Goal: Find contact information: Find contact information

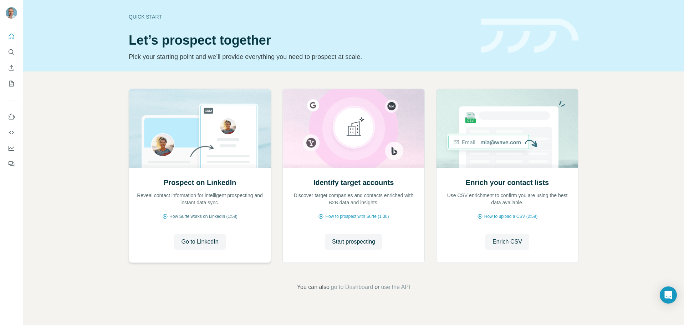
click at [207, 215] on span "How Surfe works on LinkedIn (1:58)" at bounding box center [203, 216] width 68 height 6
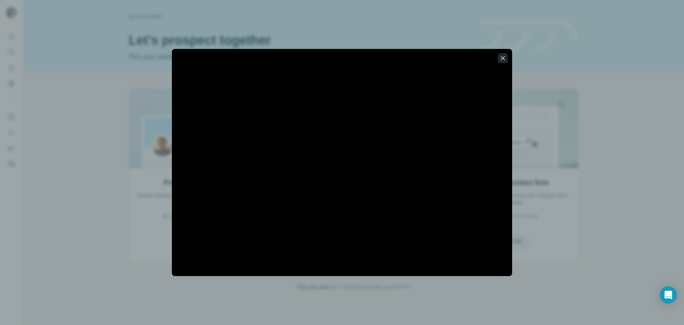
click at [501, 60] on icon "button" at bounding box center [503, 58] width 7 height 7
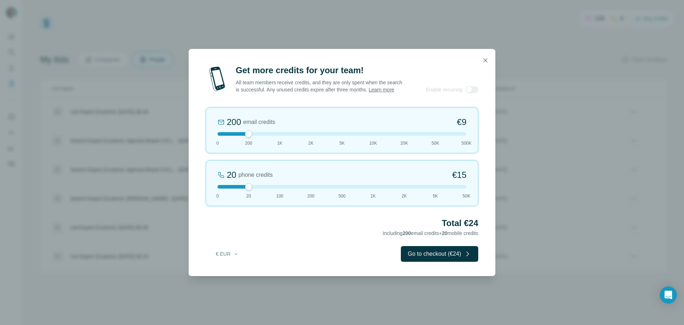
drag, startPoint x: 247, startPoint y: 139, endPoint x: 236, endPoint y: 139, distance: 10.7
click at [236, 136] on div at bounding box center [342, 134] width 249 height 4
click at [486, 58] on icon "button" at bounding box center [486, 60] width 4 height 4
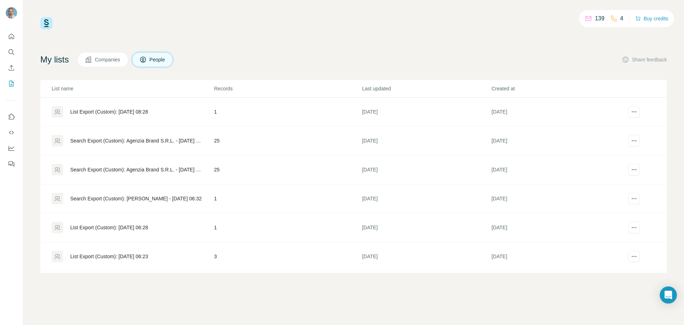
click at [159, 62] on span "People" at bounding box center [158, 59] width 16 height 7
click at [114, 58] on span "Companies" at bounding box center [108, 59] width 26 height 7
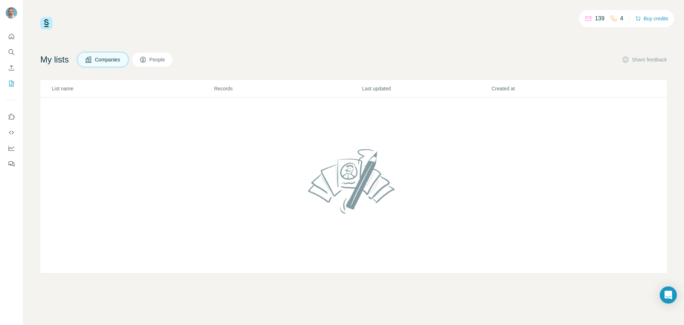
click at [160, 61] on span "People" at bounding box center [158, 59] width 16 height 7
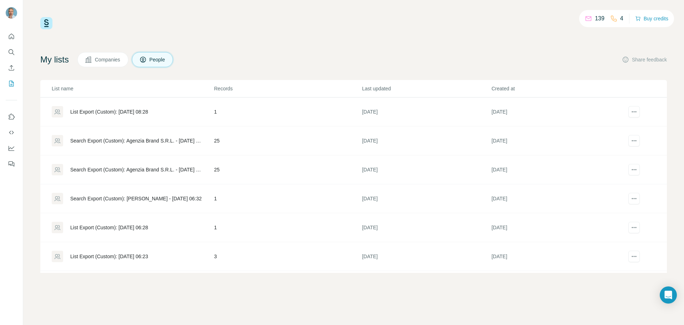
click at [112, 59] on span "Companies" at bounding box center [108, 59] width 26 height 7
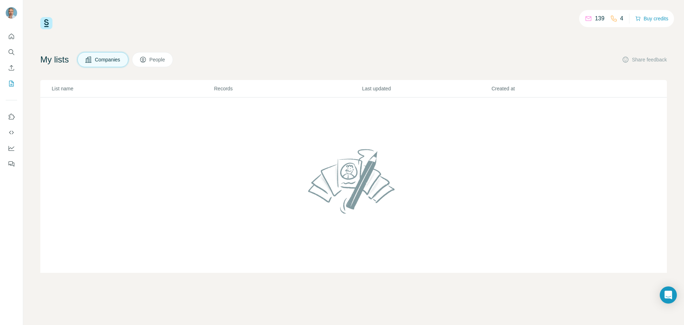
click at [157, 59] on span "People" at bounding box center [158, 59] width 16 height 7
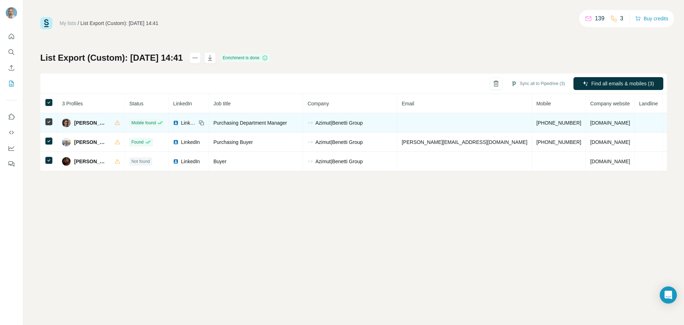
click at [83, 123] on span "[PERSON_NAME]" at bounding box center [90, 122] width 33 height 7
click at [537, 123] on span "[PHONE_NUMBER]" at bounding box center [559, 123] width 45 height 6
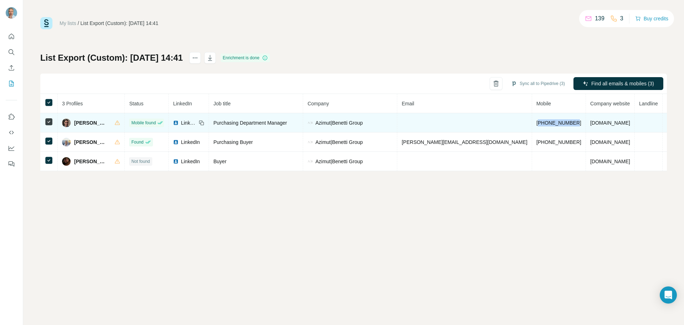
click at [537, 123] on span "[PHONE_NUMBER]" at bounding box center [559, 123] width 45 height 6
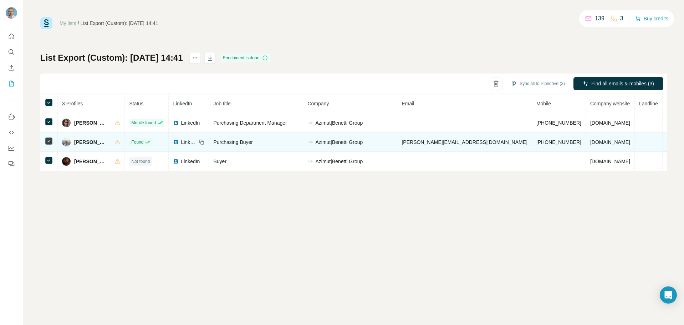
click at [80, 140] on span "[PERSON_NAME]" at bounding box center [90, 141] width 33 height 7
click at [81, 140] on span "[PERSON_NAME]" at bounding box center [90, 141] width 33 height 7
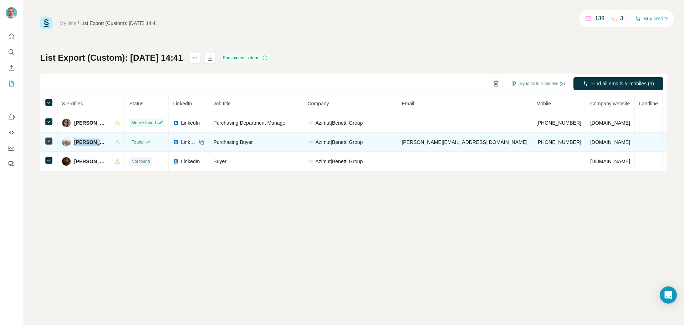
click at [81, 140] on span "[PERSON_NAME]" at bounding box center [90, 141] width 33 height 7
click at [449, 144] on span "[PERSON_NAME][EMAIL_ADDRESS][DOMAIN_NAME]" at bounding box center [465, 142] width 126 height 6
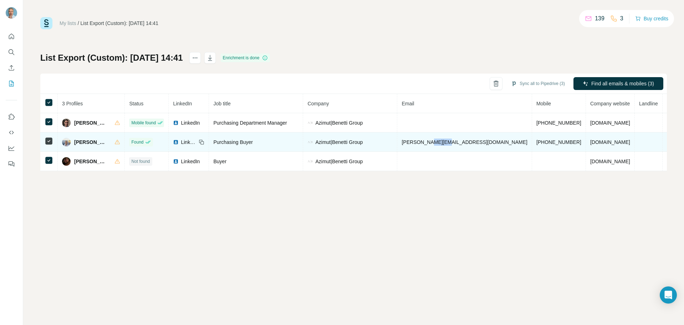
click at [449, 144] on span "[PERSON_NAME][EMAIL_ADDRESS][DOMAIN_NAME]" at bounding box center [465, 142] width 126 height 6
copy span "[PERSON_NAME][EMAIL_ADDRESS][DOMAIN_NAME]"
click at [537, 142] on span "[PHONE_NUMBER]" at bounding box center [559, 142] width 45 height 6
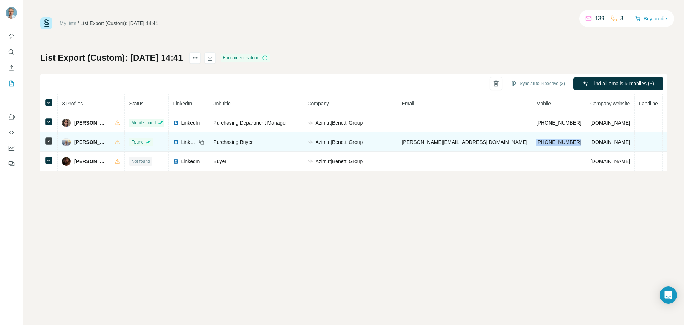
click at [537, 142] on span "[PHONE_NUMBER]" at bounding box center [559, 142] width 45 height 6
copy span "[PHONE_NUMBER]"
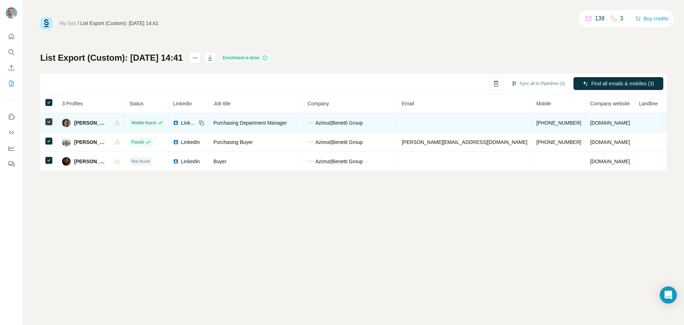
click at [190, 121] on span "LinkedIn" at bounding box center [189, 122] width 16 height 7
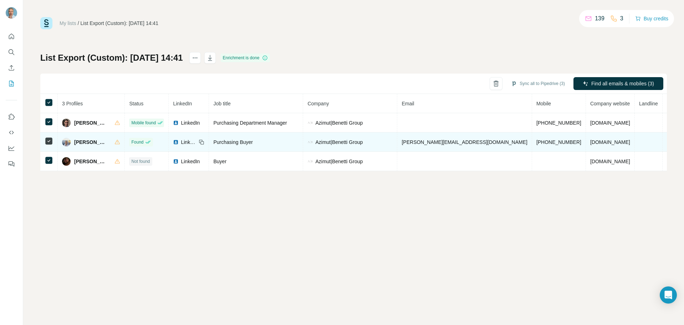
click at [204, 141] on icon at bounding box center [202, 142] width 3 height 3
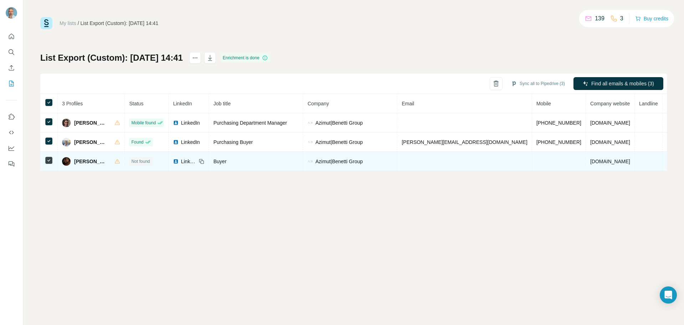
click at [88, 161] on span "[PERSON_NAME]" at bounding box center [90, 161] width 33 height 7
copy div "[PERSON_NAME]"
click at [204, 161] on icon at bounding box center [202, 161] width 6 height 6
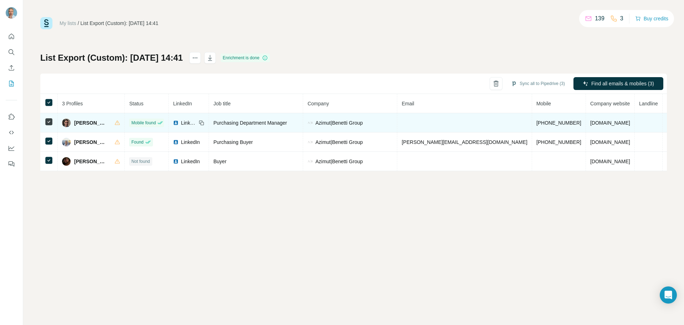
click at [270, 125] on span "Purchasing Department Manager" at bounding box center [250, 123] width 74 height 6
copy span "Purchasing Department Manager"
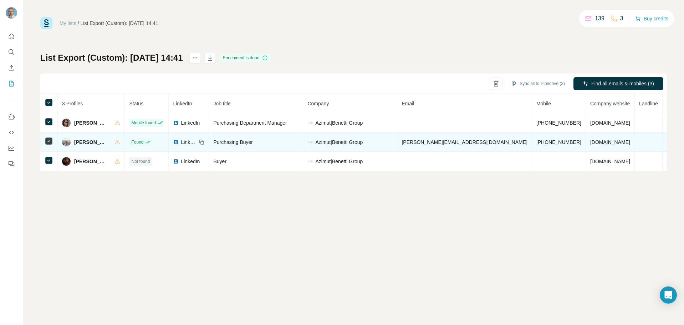
click at [246, 140] on span "Purchasing Buyer" at bounding box center [233, 142] width 40 height 6
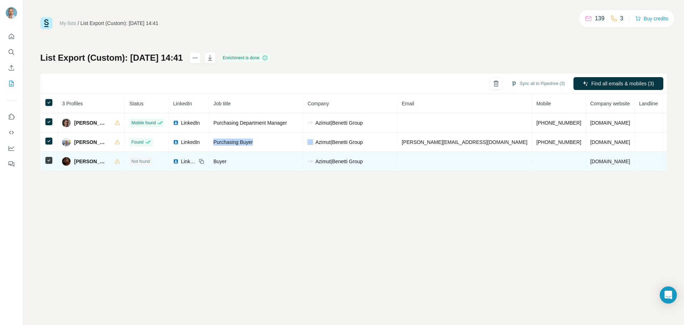
copy span "Purchasing Buyer"
click at [227, 161] on span "Buyer" at bounding box center [219, 161] width 13 height 6
copy span "Buyer"
